Goal: Download file/media

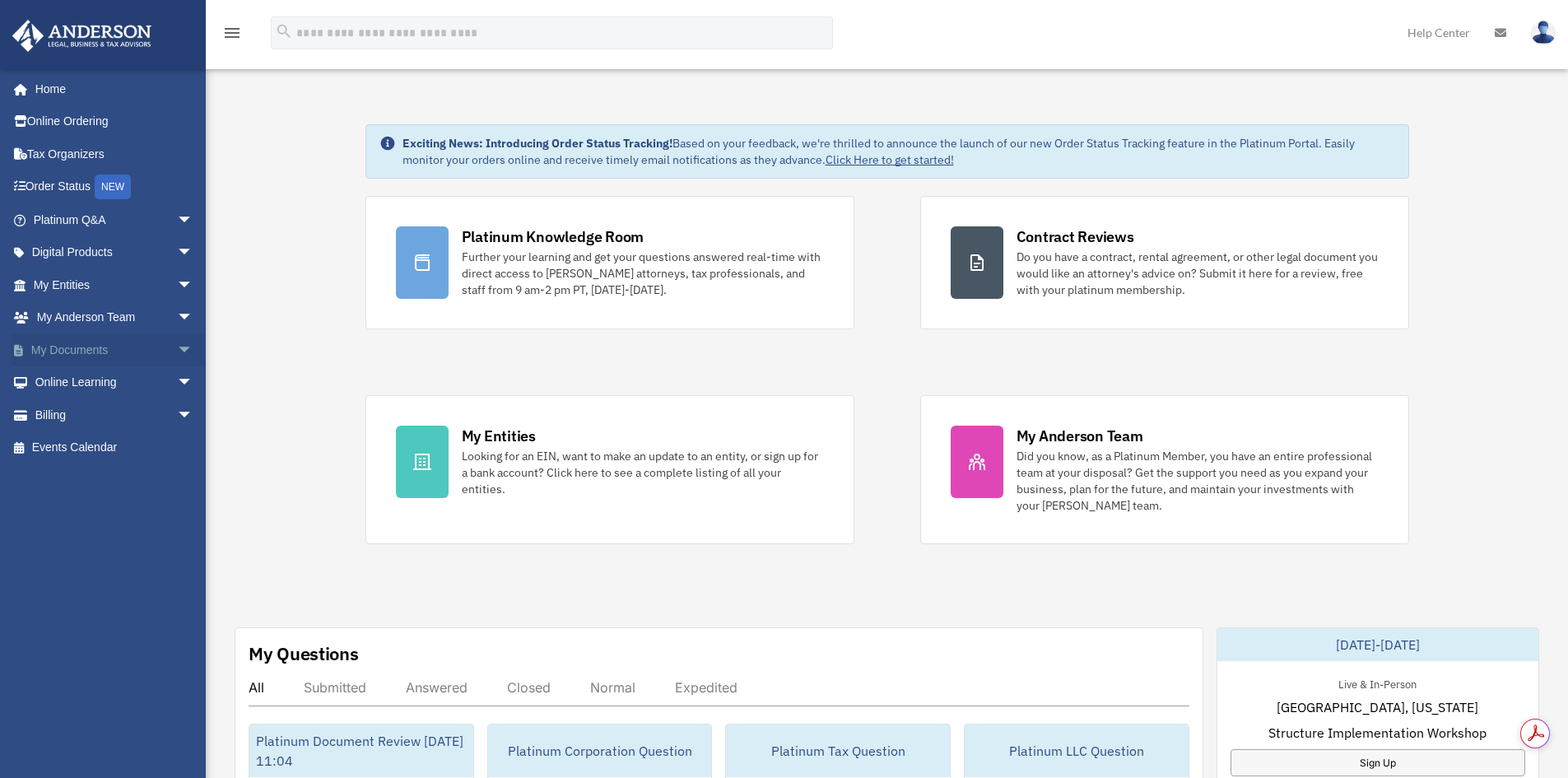
click at [180, 348] on span "arrow_drop_down" at bounding box center [193, 350] width 33 height 33
click at [111, 381] on link "Box" at bounding box center [120, 382] width 195 height 32
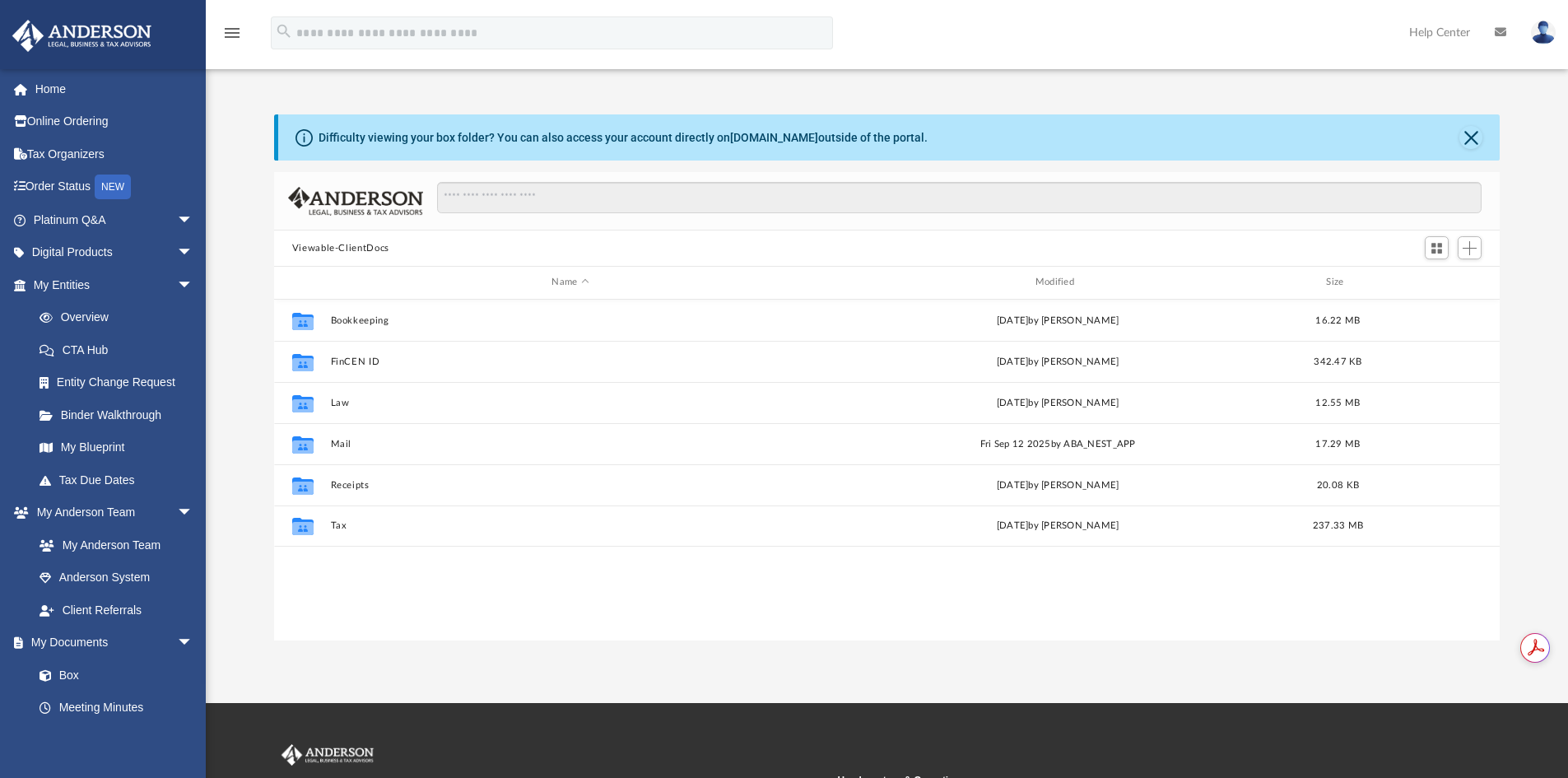
scroll to position [362, 1213]
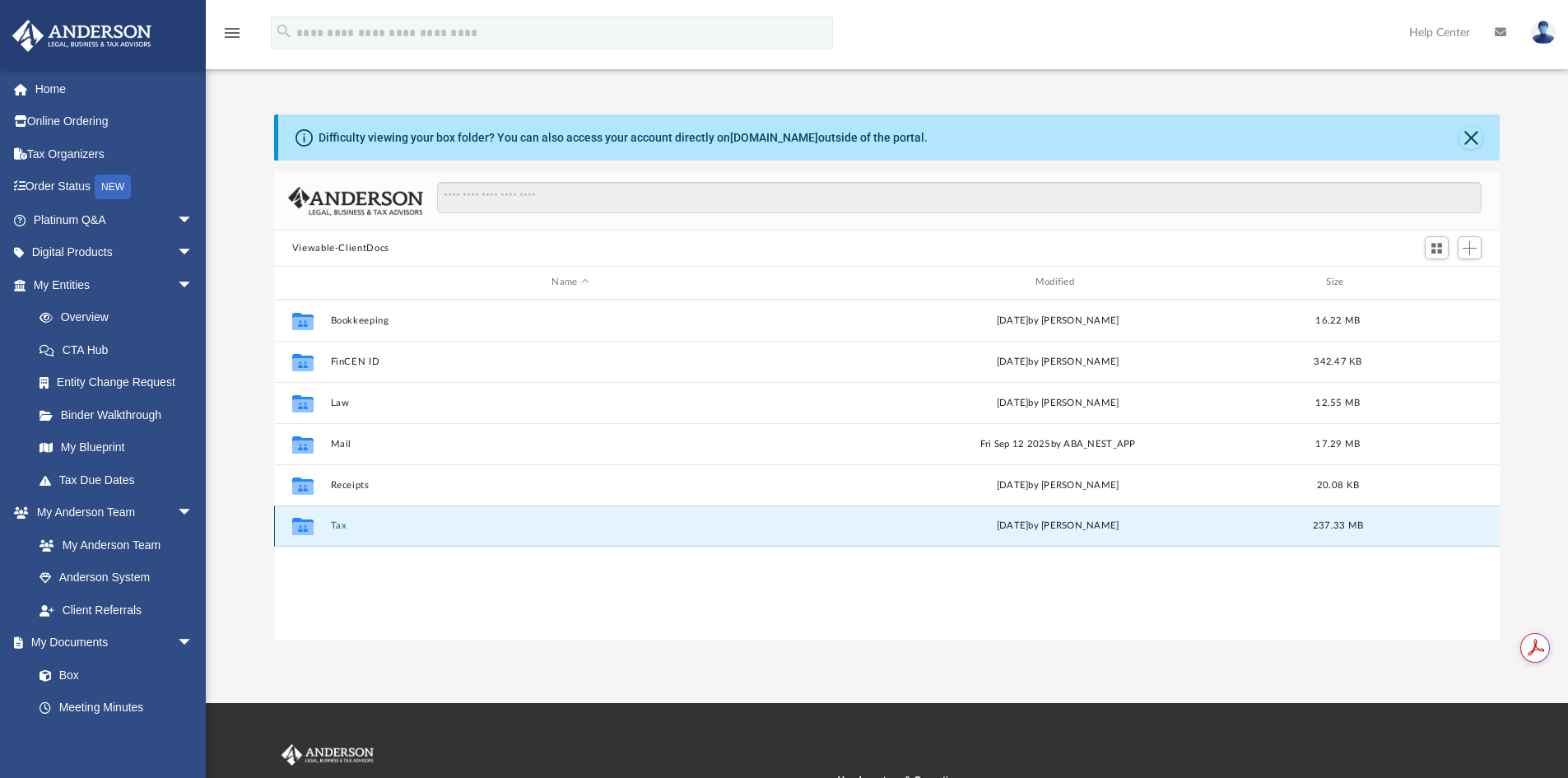
drag, startPoint x: 343, startPoint y: 525, endPoint x: 357, endPoint y: 524, distance: 14.0
click at [343, 525] on button "Tax" at bounding box center [570, 525] width 480 height 11
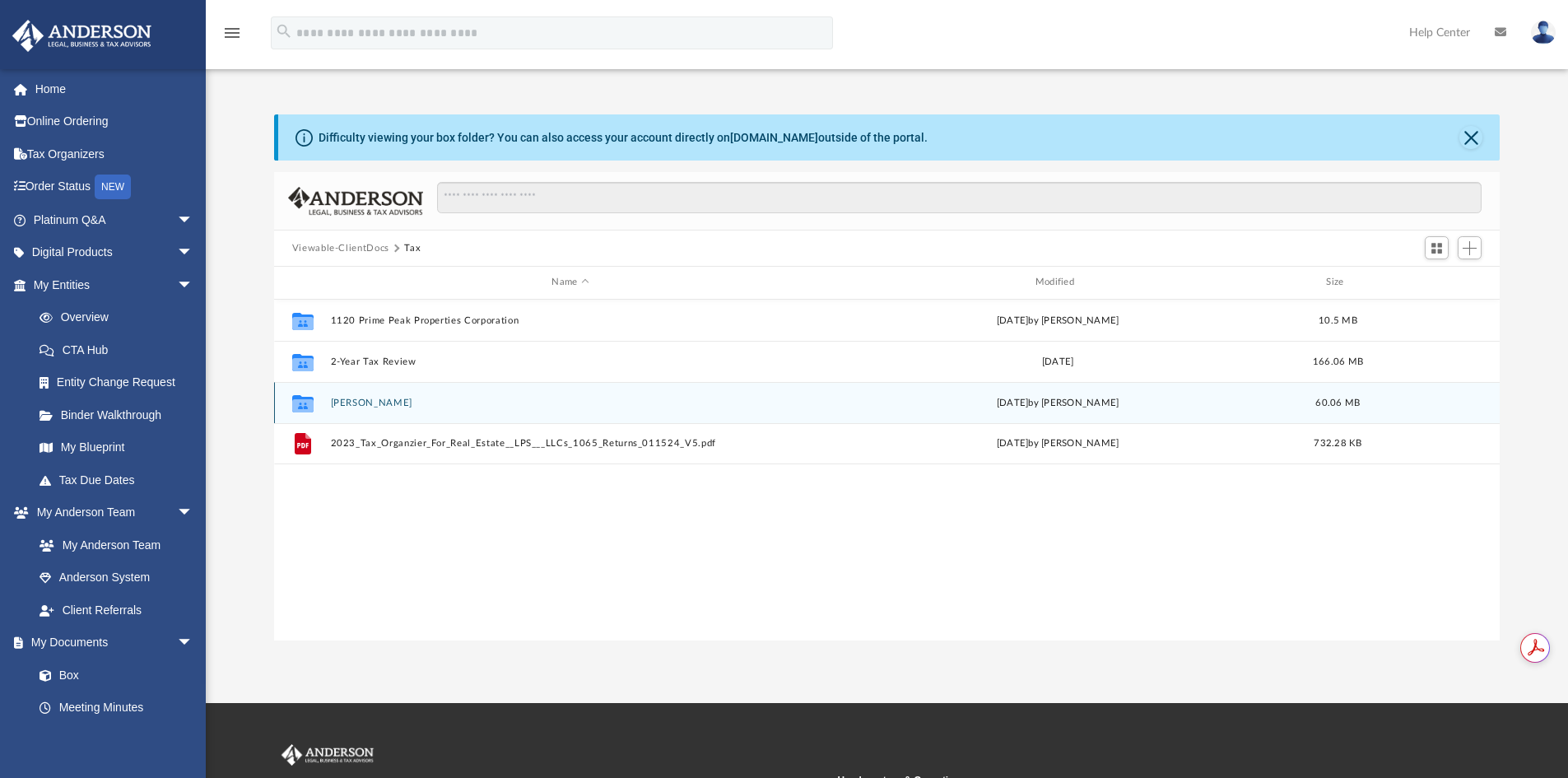
click at [390, 408] on button "[PERSON_NAME]" at bounding box center [570, 402] width 480 height 11
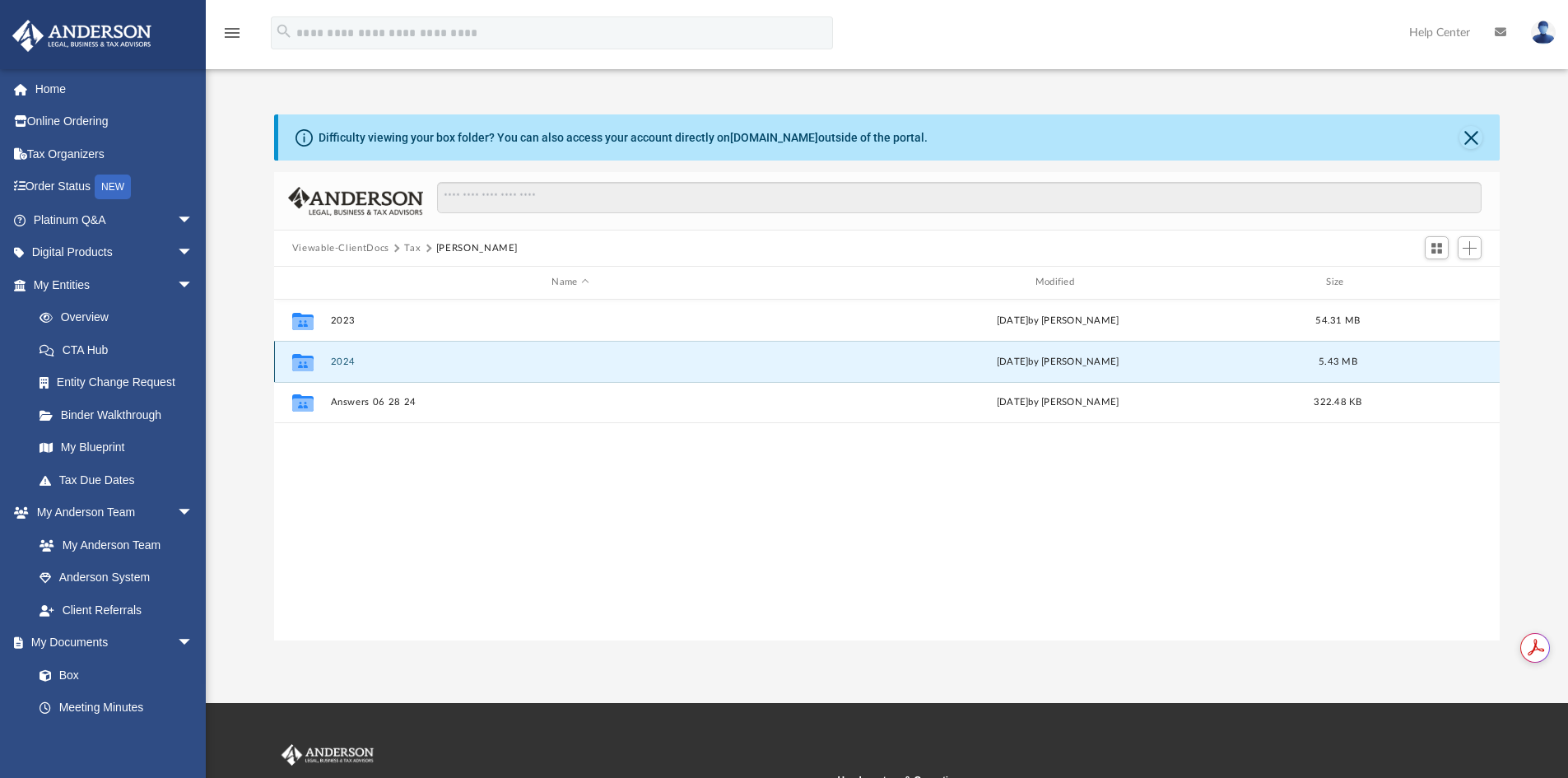
click at [352, 362] on button "2024" at bounding box center [570, 361] width 480 height 11
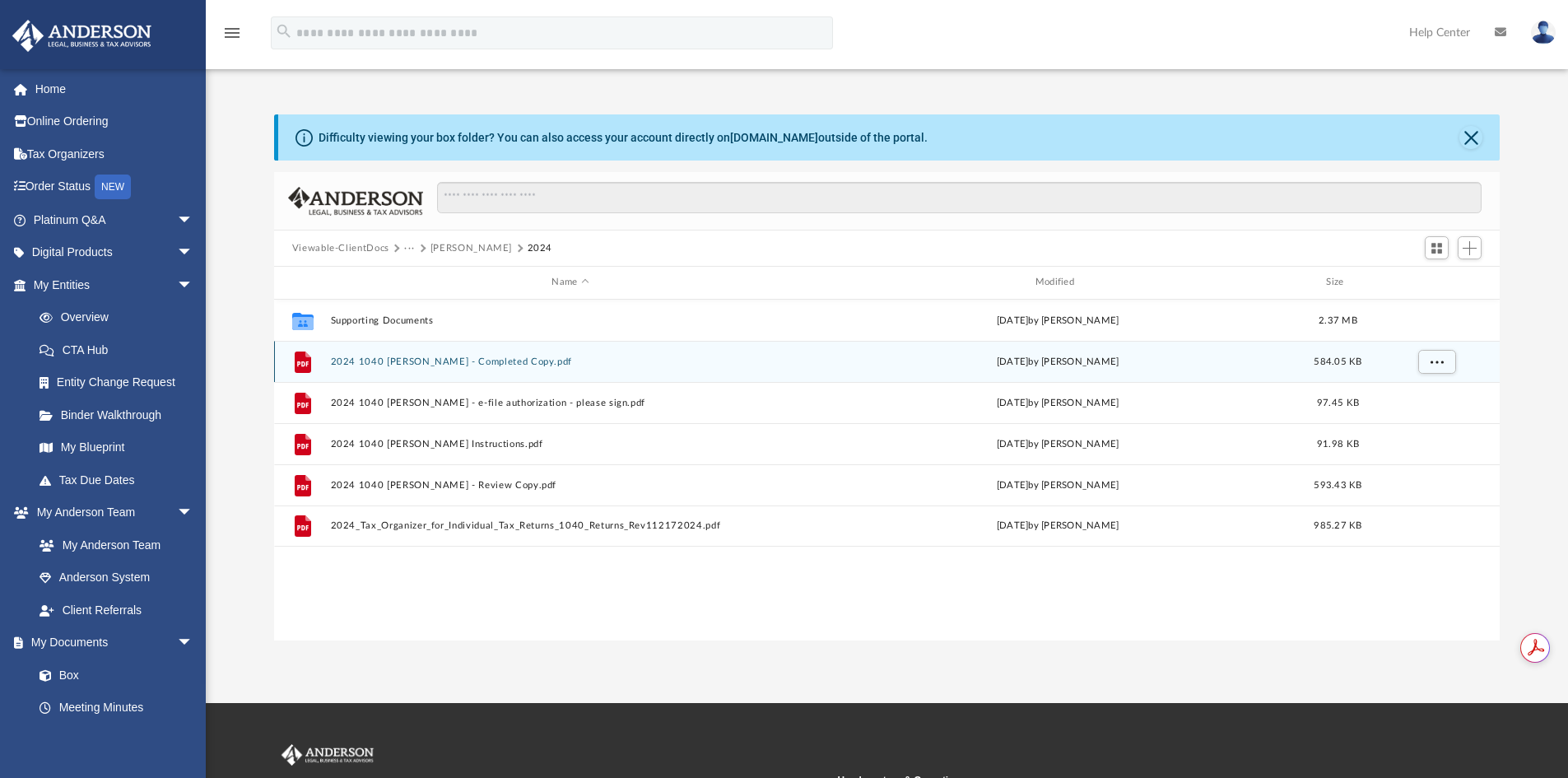
click at [501, 364] on button "2024 1040 [PERSON_NAME] - Completed Copy.pdf" at bounding box center [570, 361] width 480 height 11
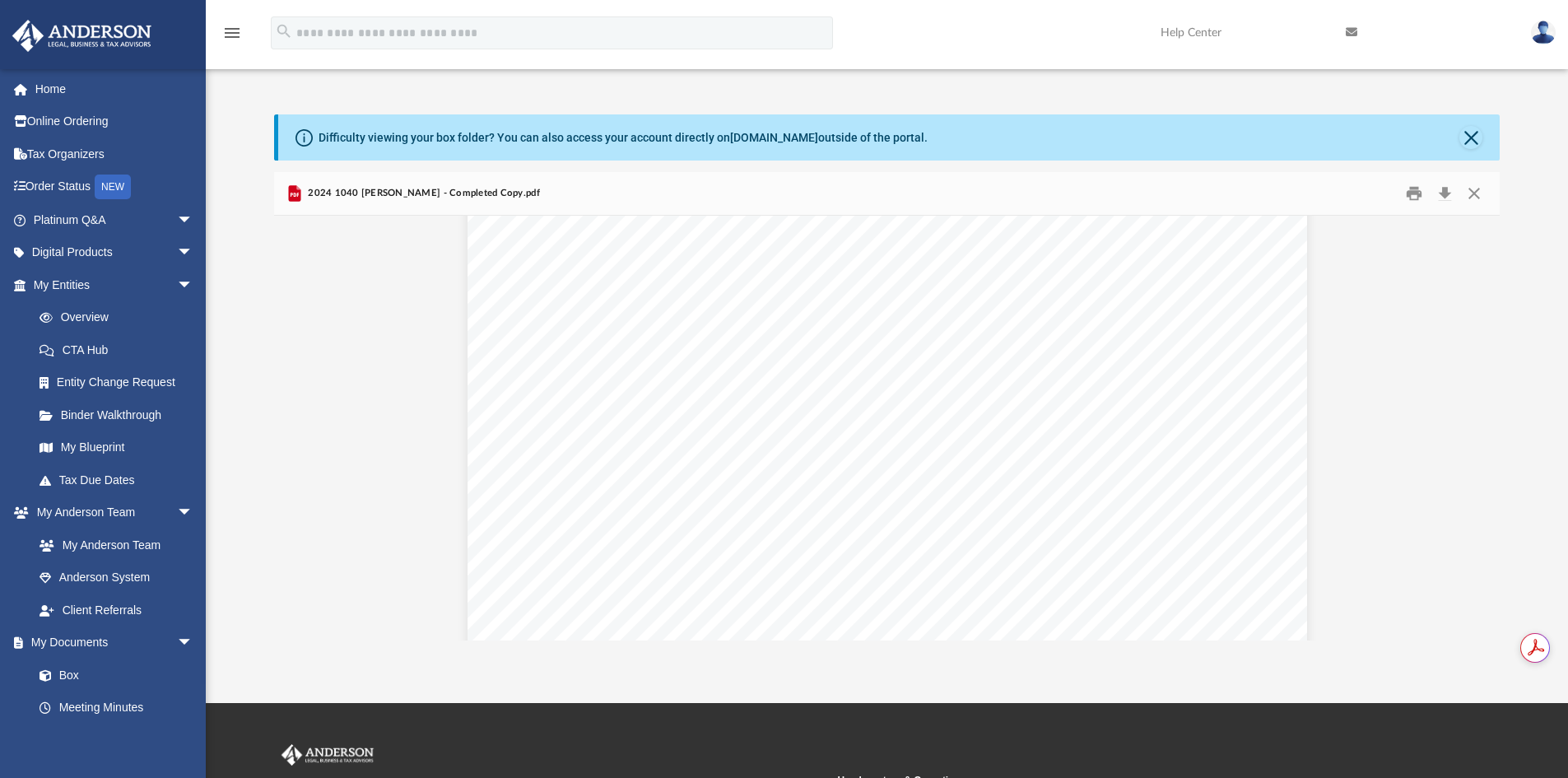
scroll to position [0, 0]
click at [1439, 186] on button "Download" at bounding box center [1445, 193] width 30 height 26
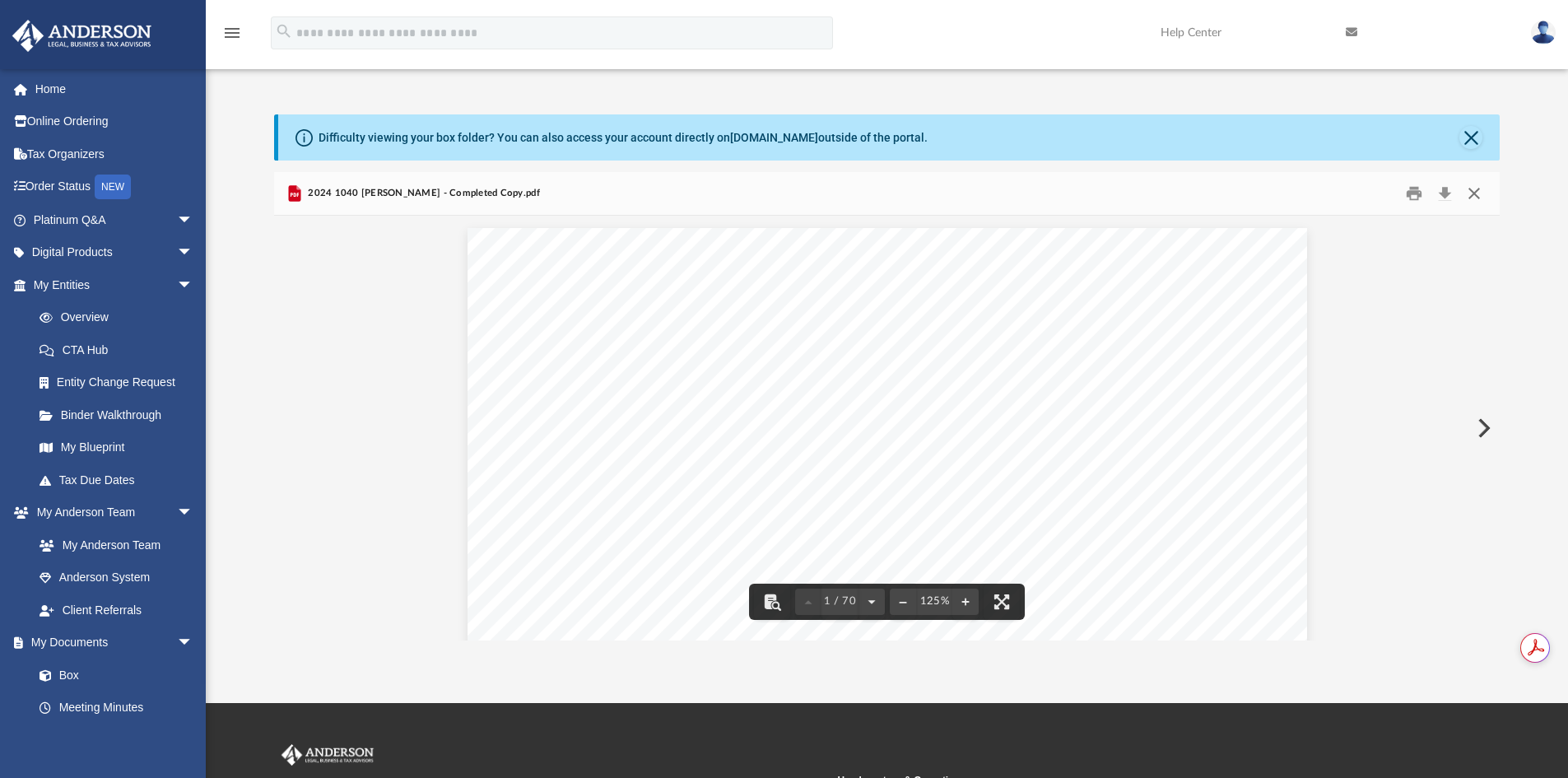
click at [1481, 187] on button "Close" at bounding box center [1474, 193] width 30 height 26
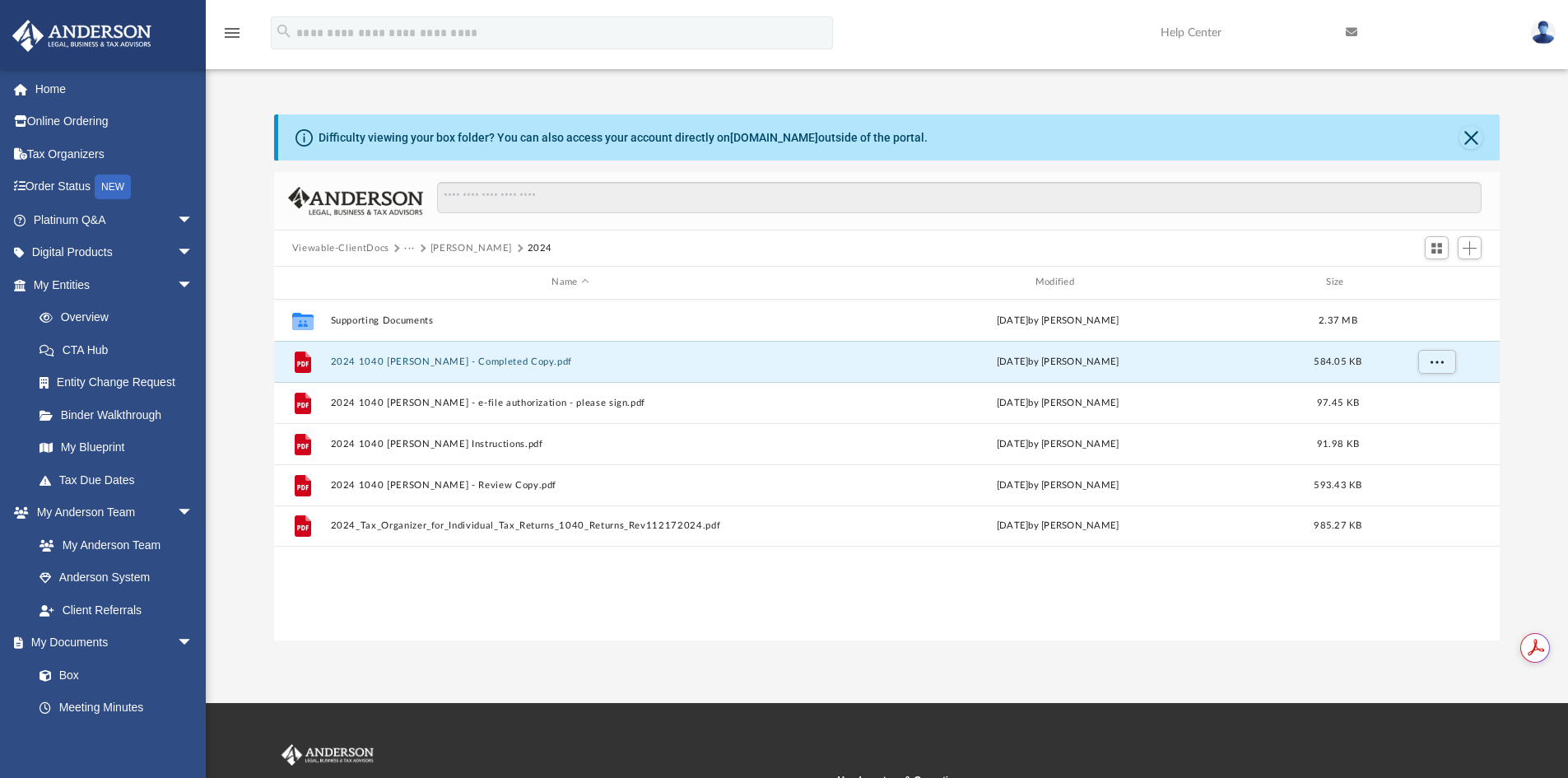
click at [477, 244] on button "[PERSON_NAME]" at bounding box center [470, 248] width 81 height 14
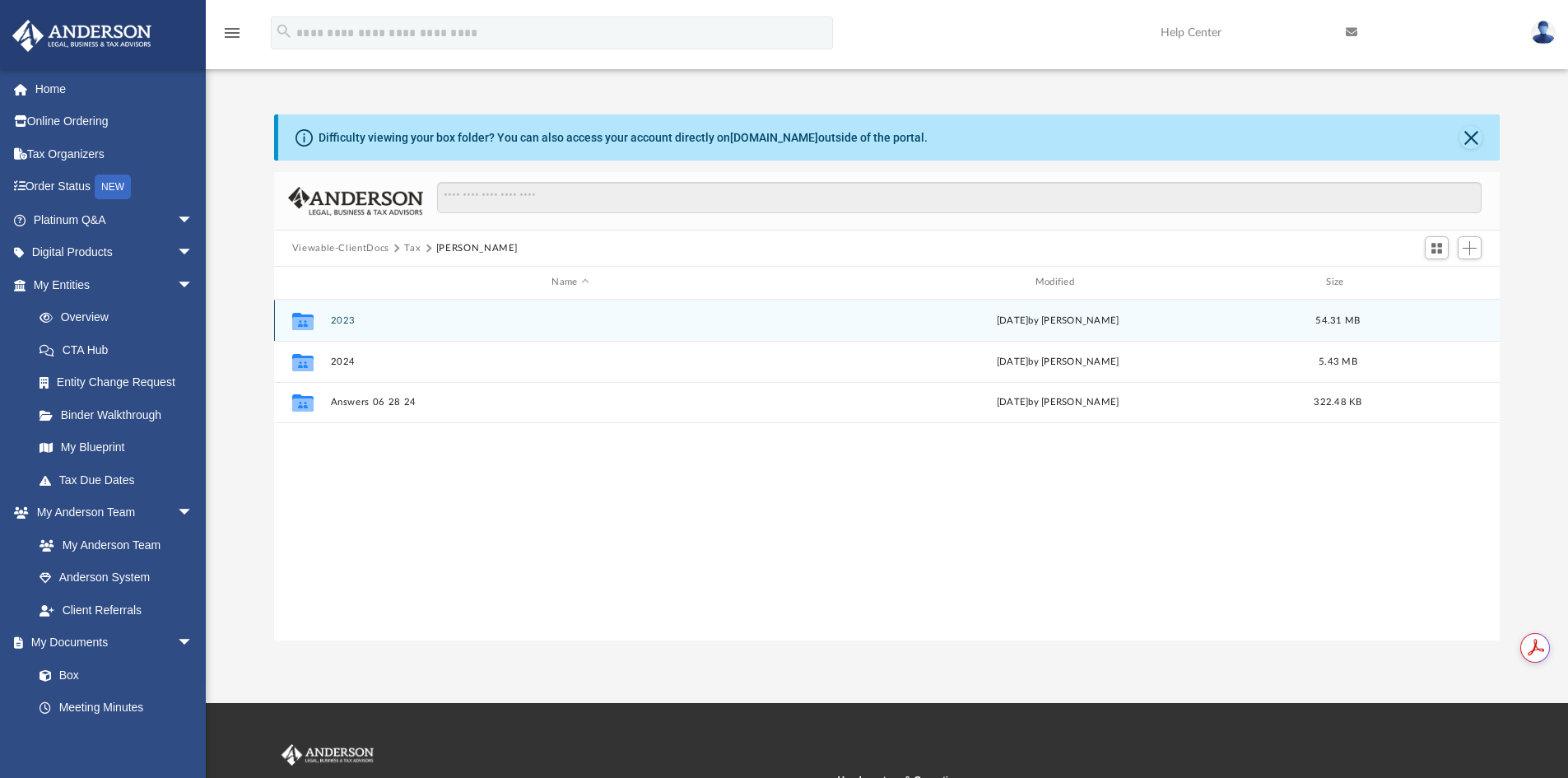
drag, startPoint x: 324, startPoint y: 316, endPoint x: 365, endPoint y: 318, distance: 41.0
click at [327, 316] on div "Collaborated Folder 2023 [DATE] by [PERSON_NAME] 54.31 MB" at bounding box center [887, 319] width 1227 height 41
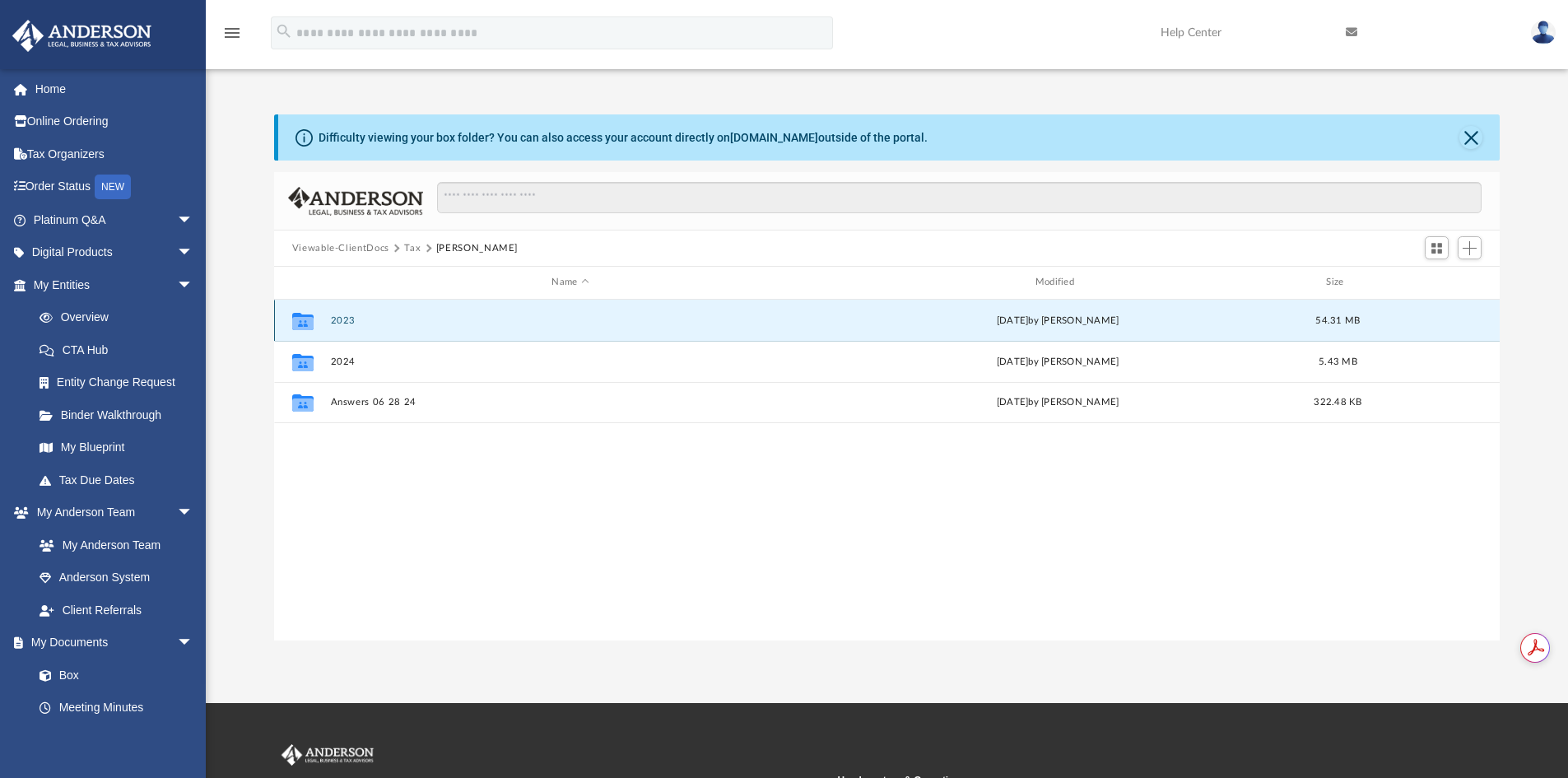
click at [365, 318] on button "2023" at bounding box center [570, 320] width 480 height 11
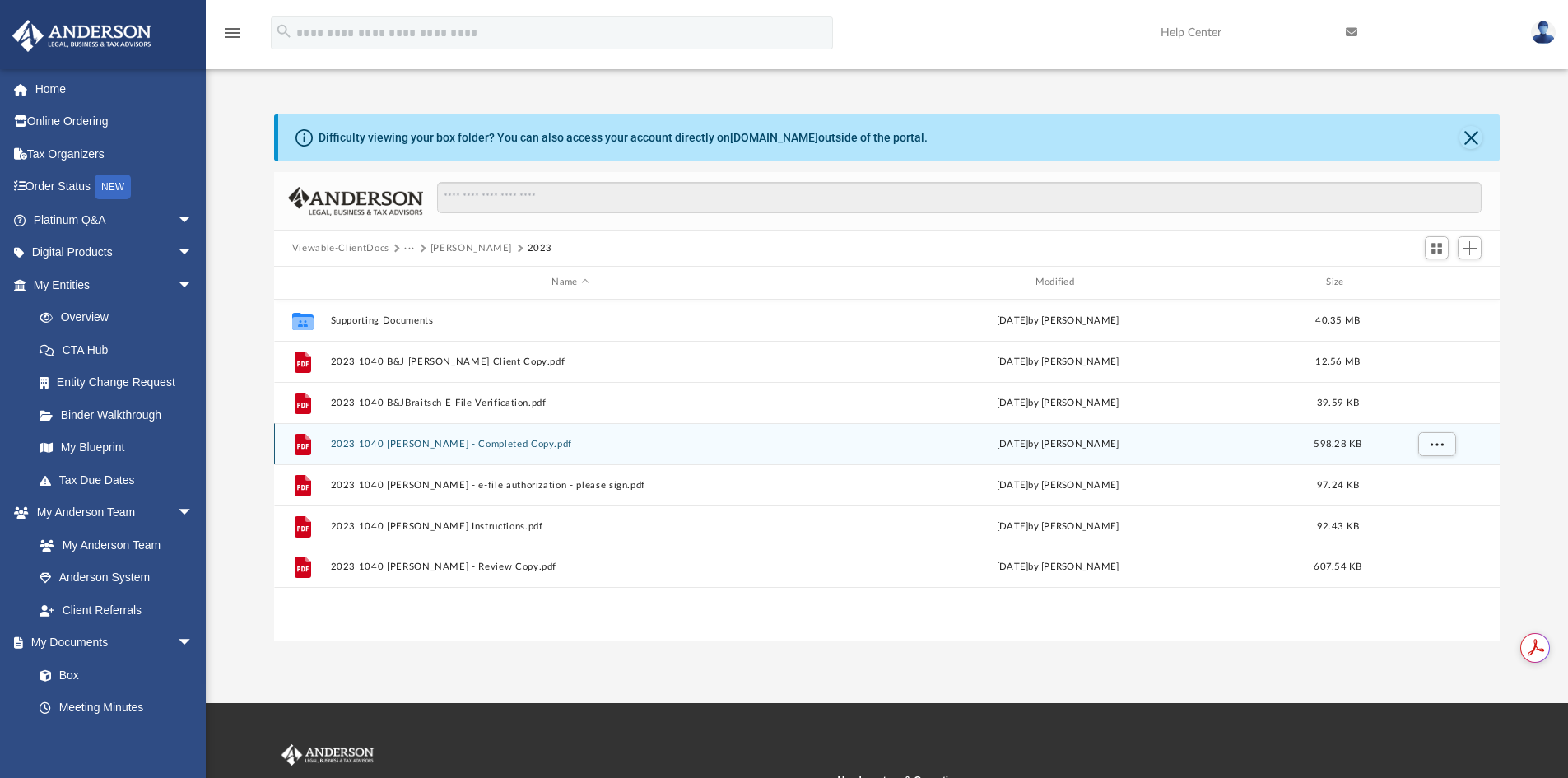
click at [516, 442] on button "2023 1040 [PERSON_NAME] - Completed Copy.pdf" at bounding box center [570, 443] width 480 height 11
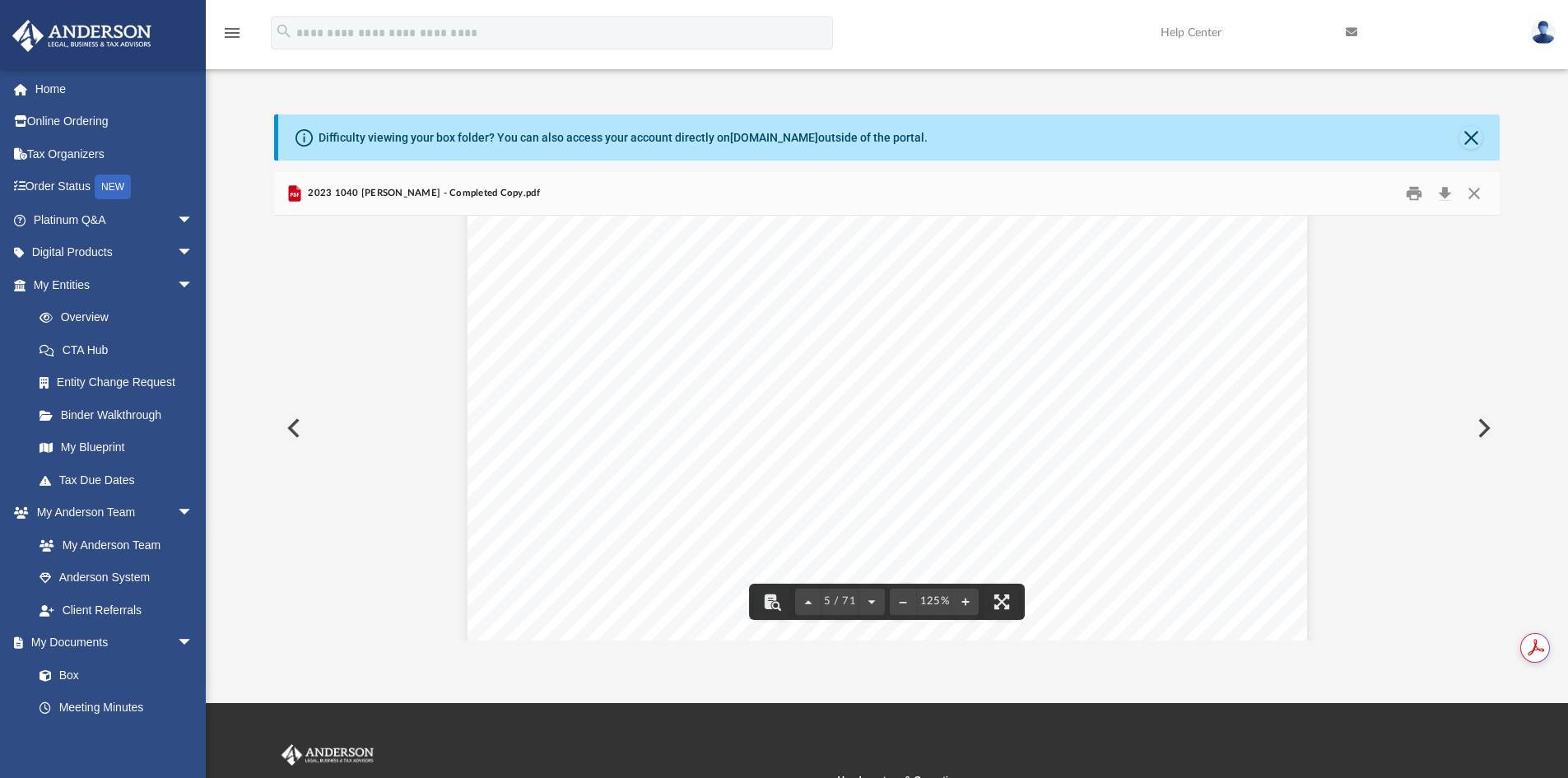
scroll to position [4279, 0]
click at [1447, 190] on button "Download" at bounding box center [1445, 193] width 30 height 26
click at [1470, 142] on button "Close" at bounding box center [1471, 138] width 23 height 23
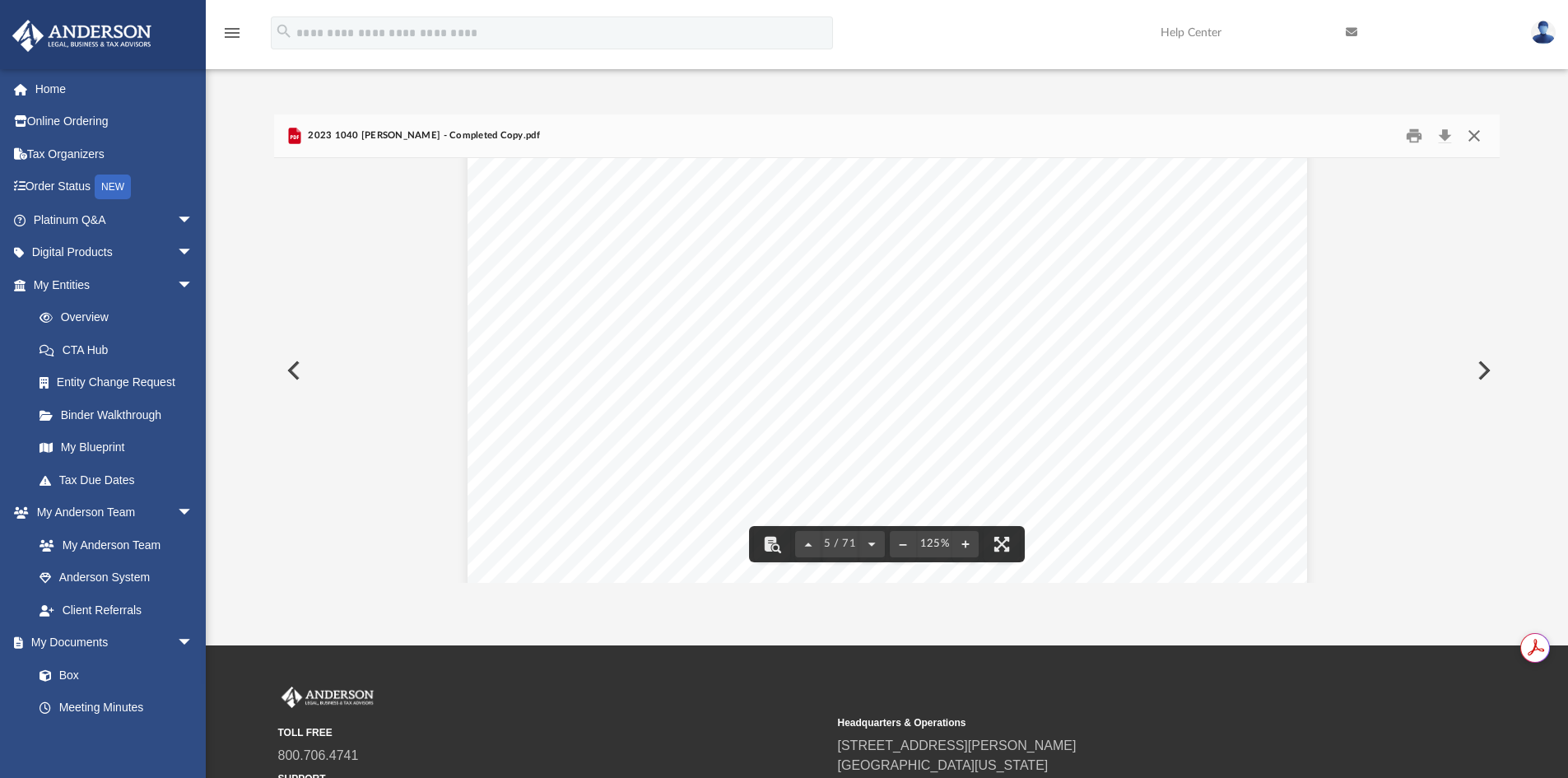
click at [1478, 132] on button "Close" at bounding box center [1474, 136] width 30 height 26
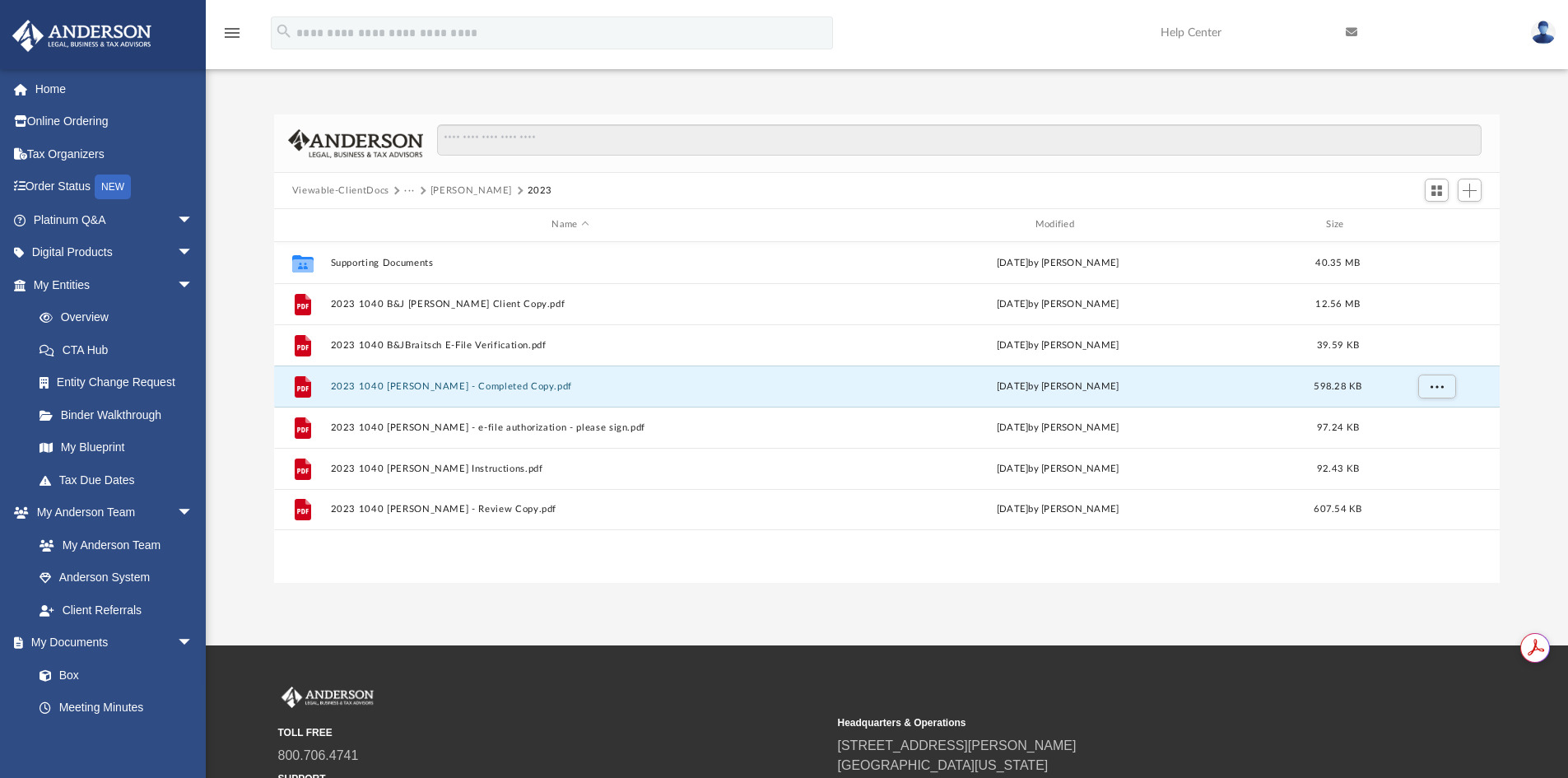
click at [483, 187] on button "[PERSON_NAME]" at bounding box center [470, 190] width 81 height 14
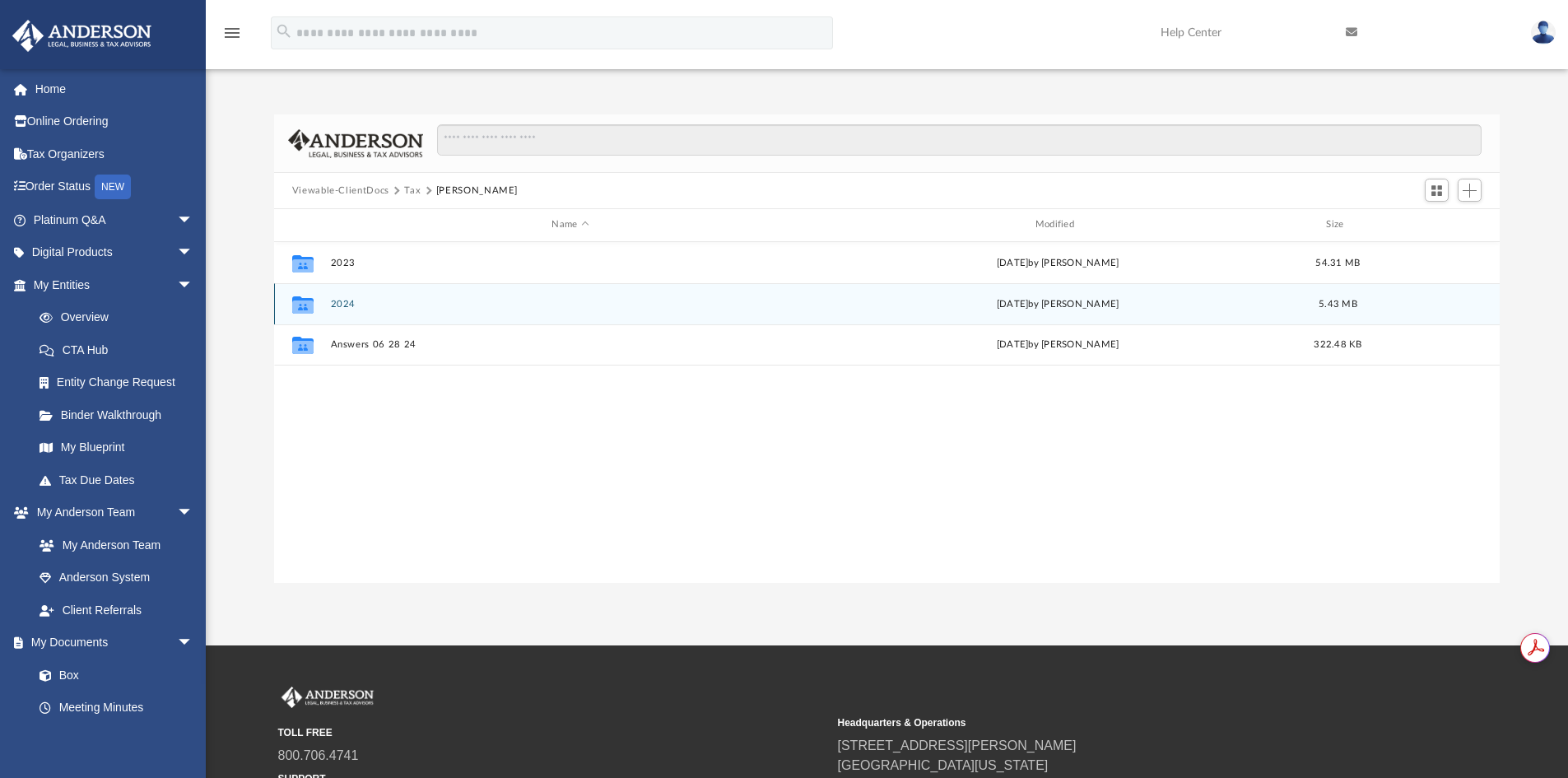
click at [351, 305] on button "2024" at bounding box center [570, 304] width 480 height 11
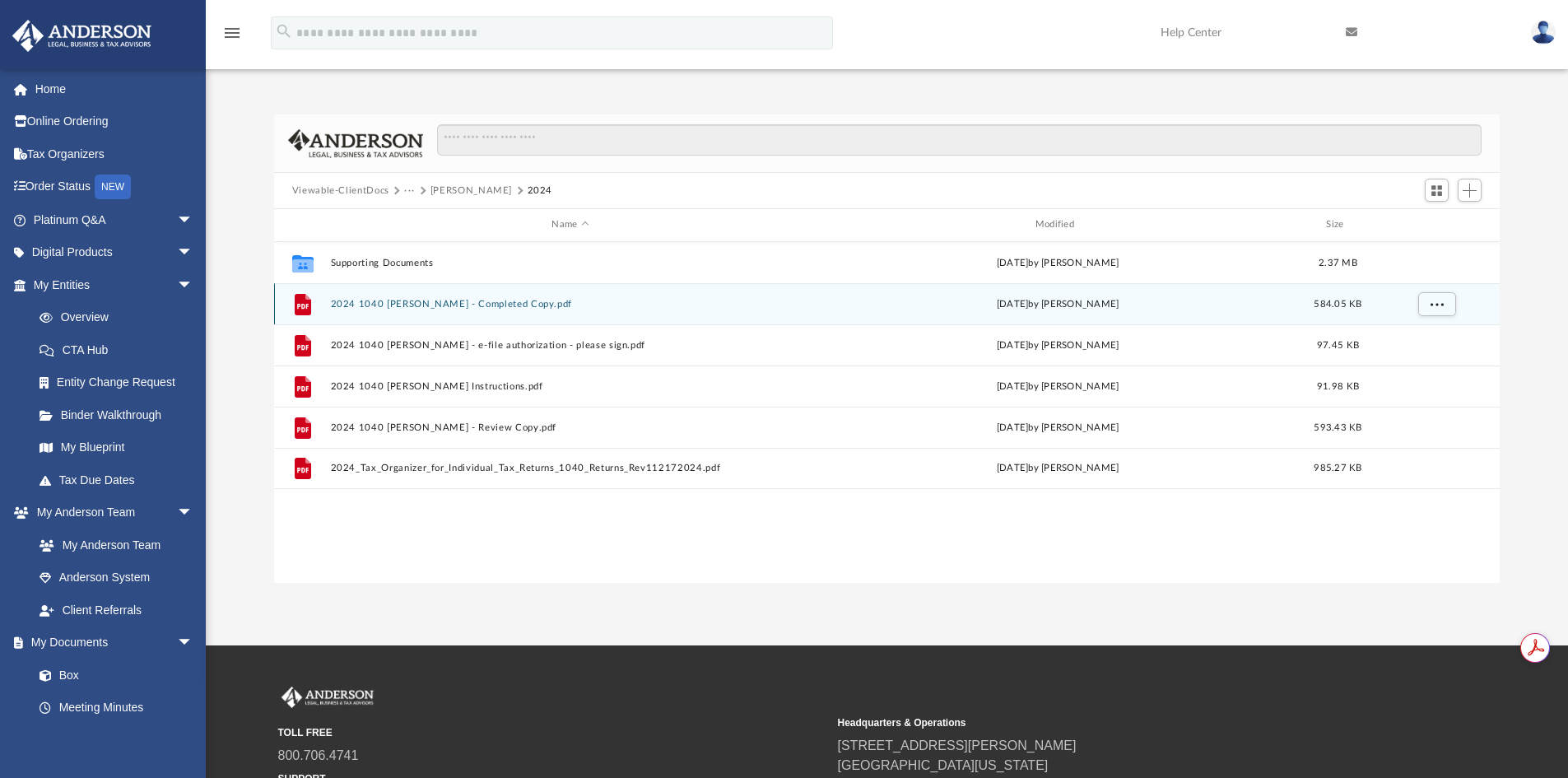
click at [479, 304] on button "2024 1040 [PERSON_NAME] - Completed Copy.pdf" at bounding box center [570, 304] width 480 height 11
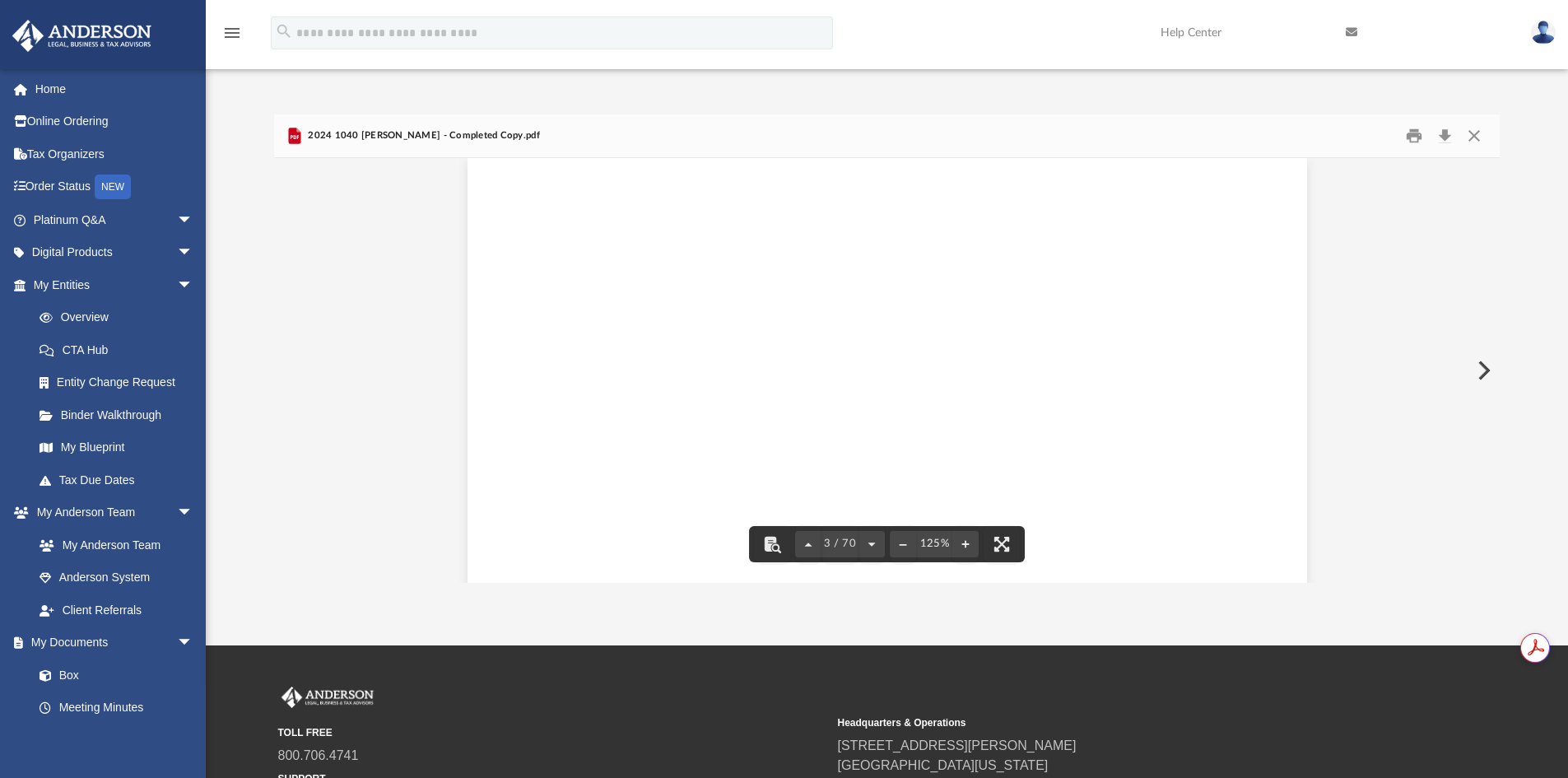
scroll to position [0, 0]
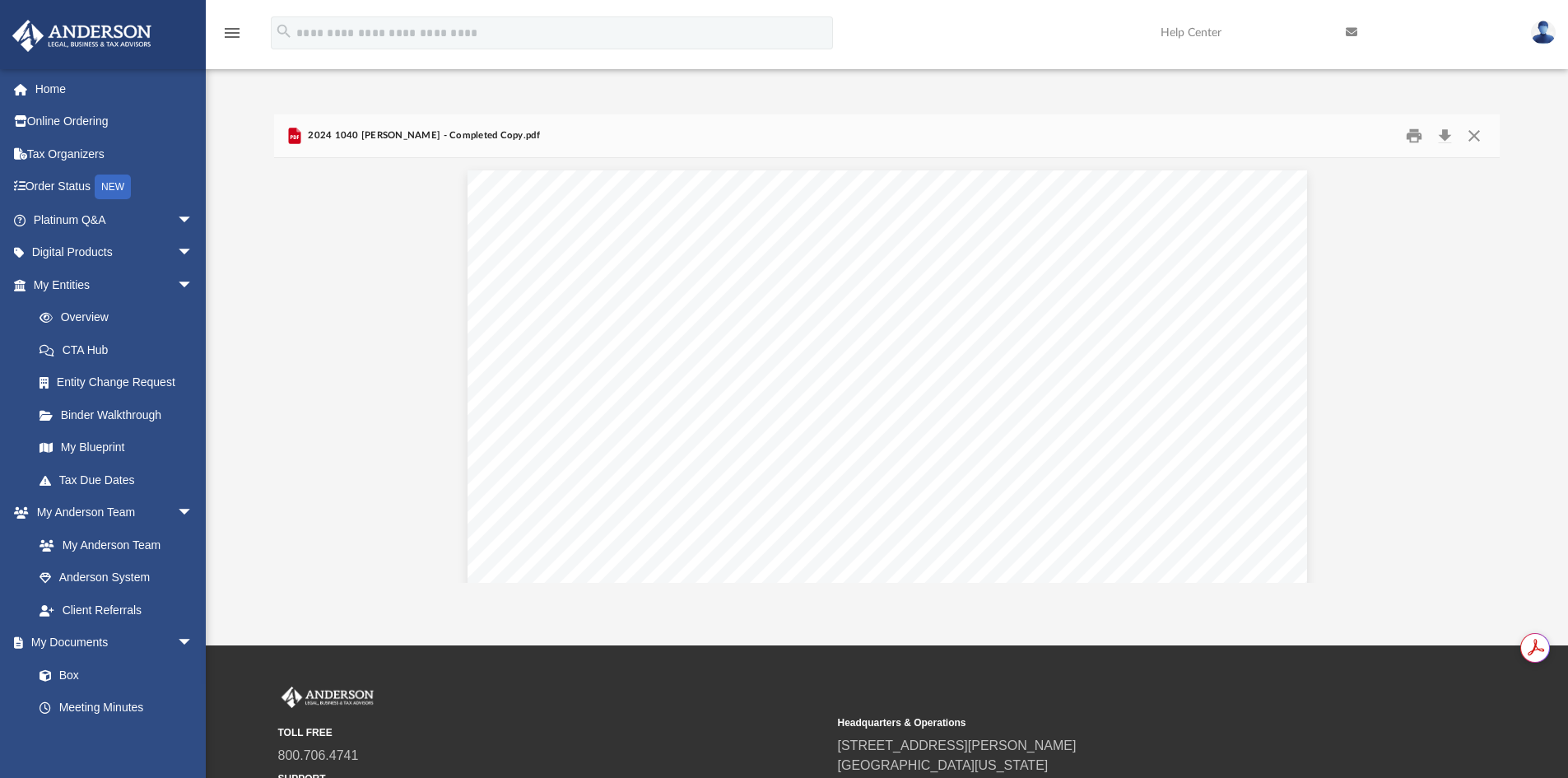
scroll to position [362, 1213]
